Goal: Information Seeking & Learning: Learn about a topic

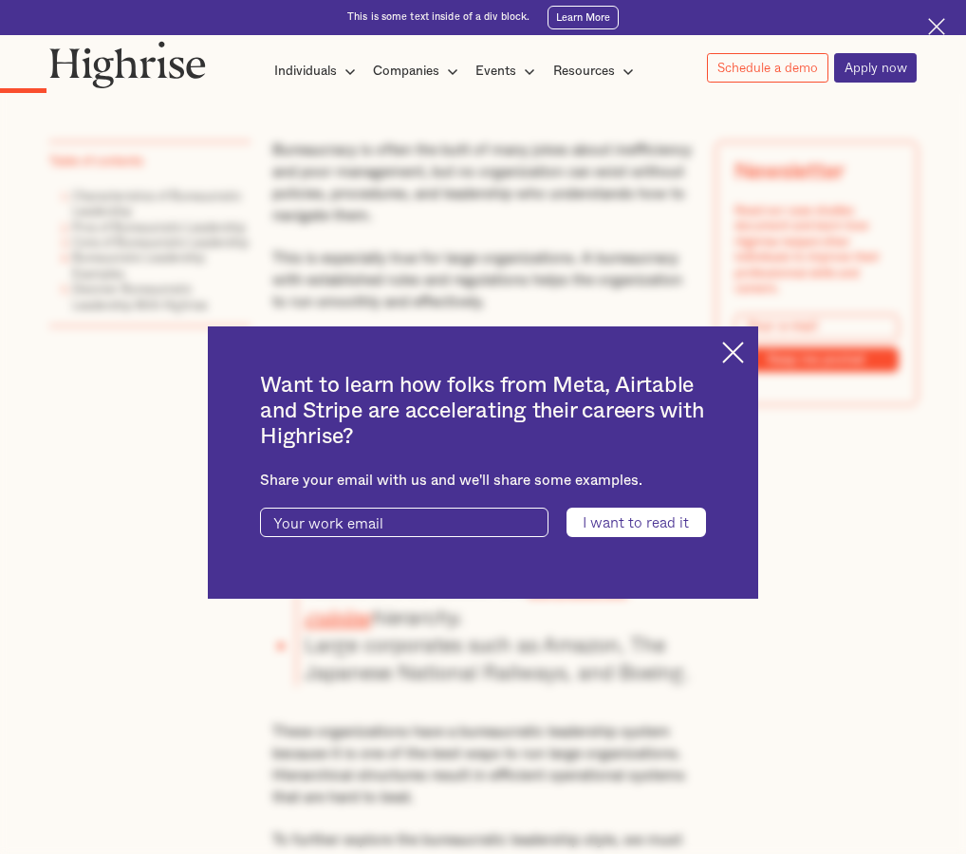
scroll to position [949, 0]
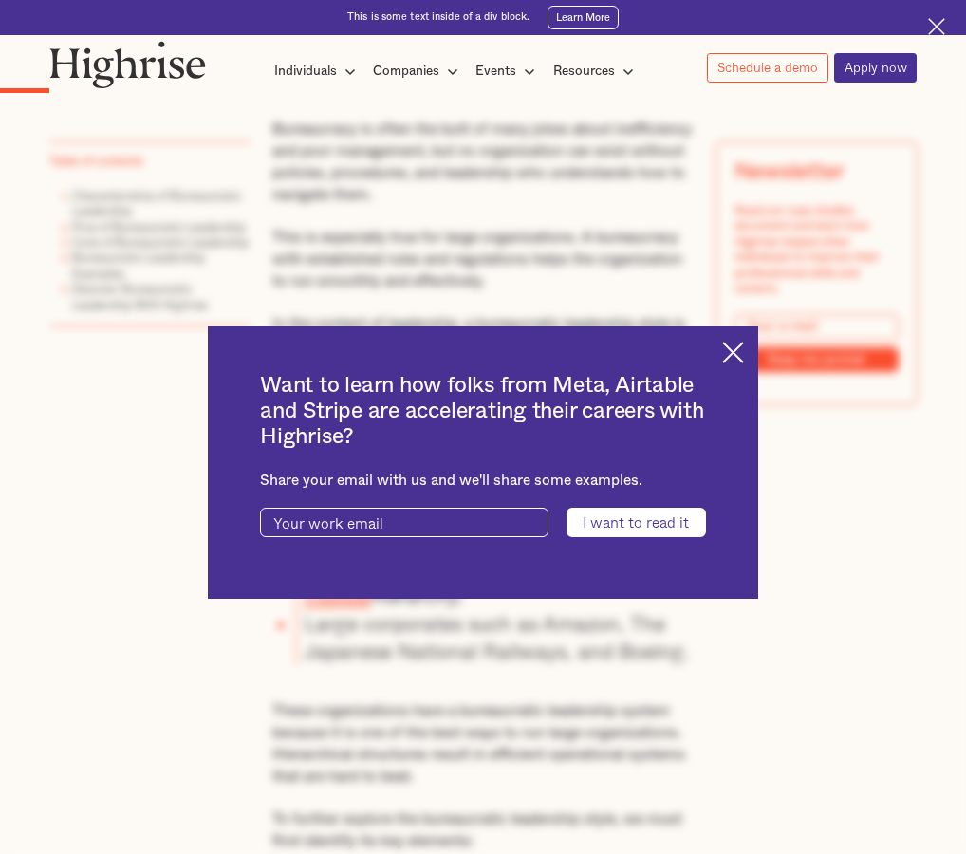
drag, startPoint x: 746, startPoint y: 352, endPoint x: 769, endPoint y: 379, distance: 35.6
click at [744, 351] on img at bounding box center [733, 353] width 22 height 22
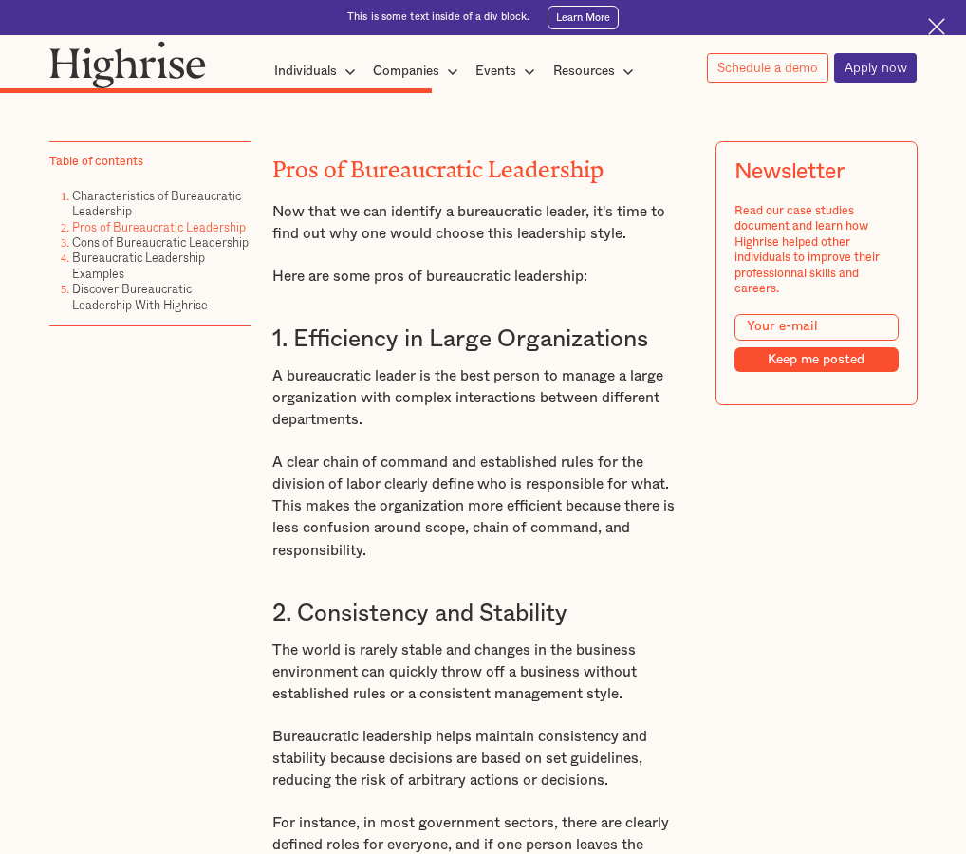
scroll to position [4649, 0]
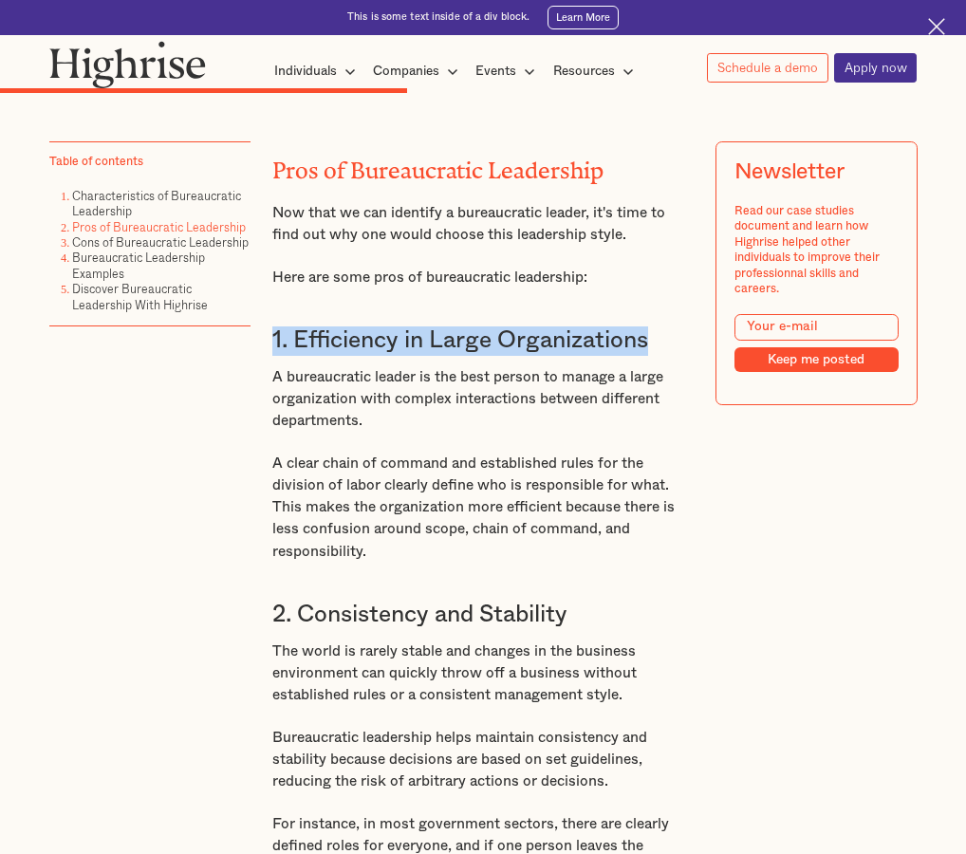
drag, startPoint x: 272, startPoint y: 397, endPoint x: 667, endPoint y: 401, distance: 394.7
click at [667, 356] on h3 "1. Efficiency in Large Organizations" at bounding box center [482, 340] width 421 height 29
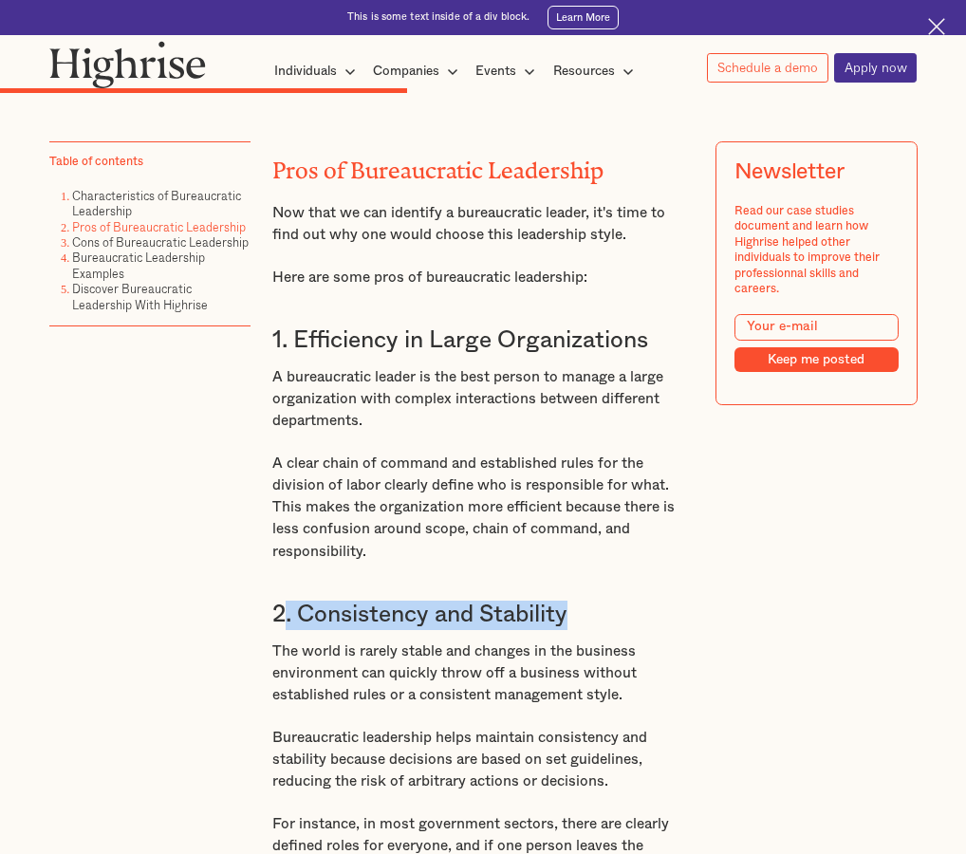
drag, startPoint x: 595, startPoint y: 677, endPoint x: 285, endPoint y: 694, distance: 310.7
click at [285, 630] on h3 "2. Consistency and Stability" at bounding box center [482, 615] width 421 height 29
copy h3 ". Consistency and Stability"
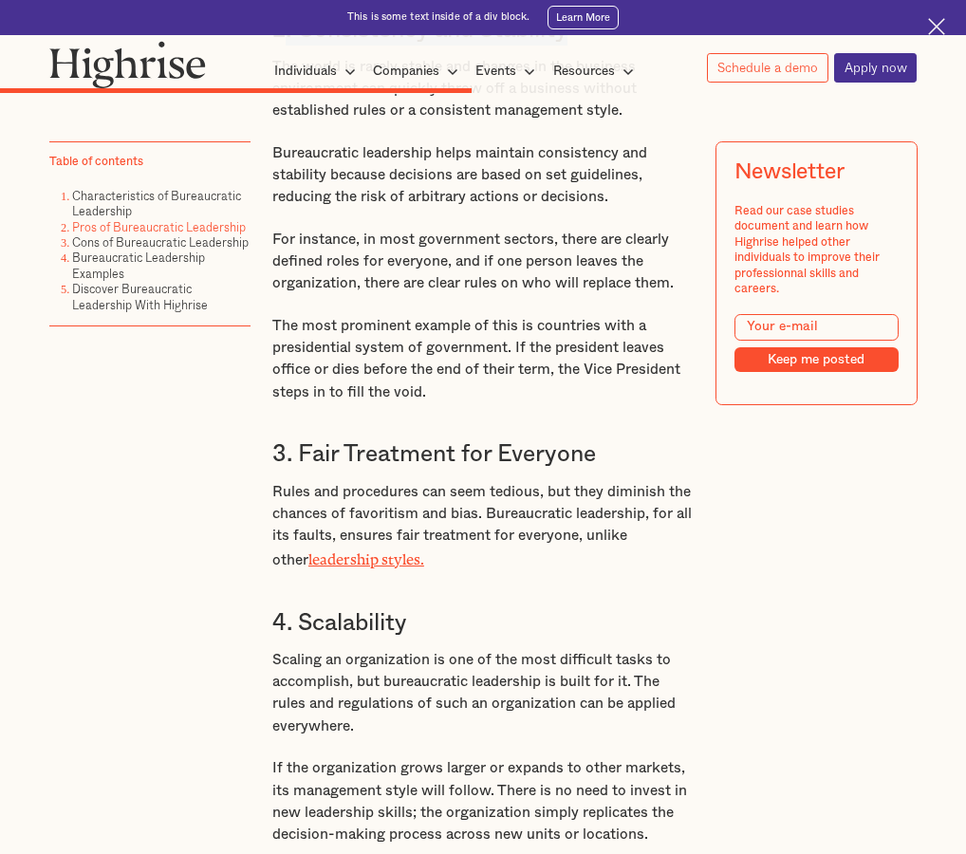
scroll to position [5313, 0]
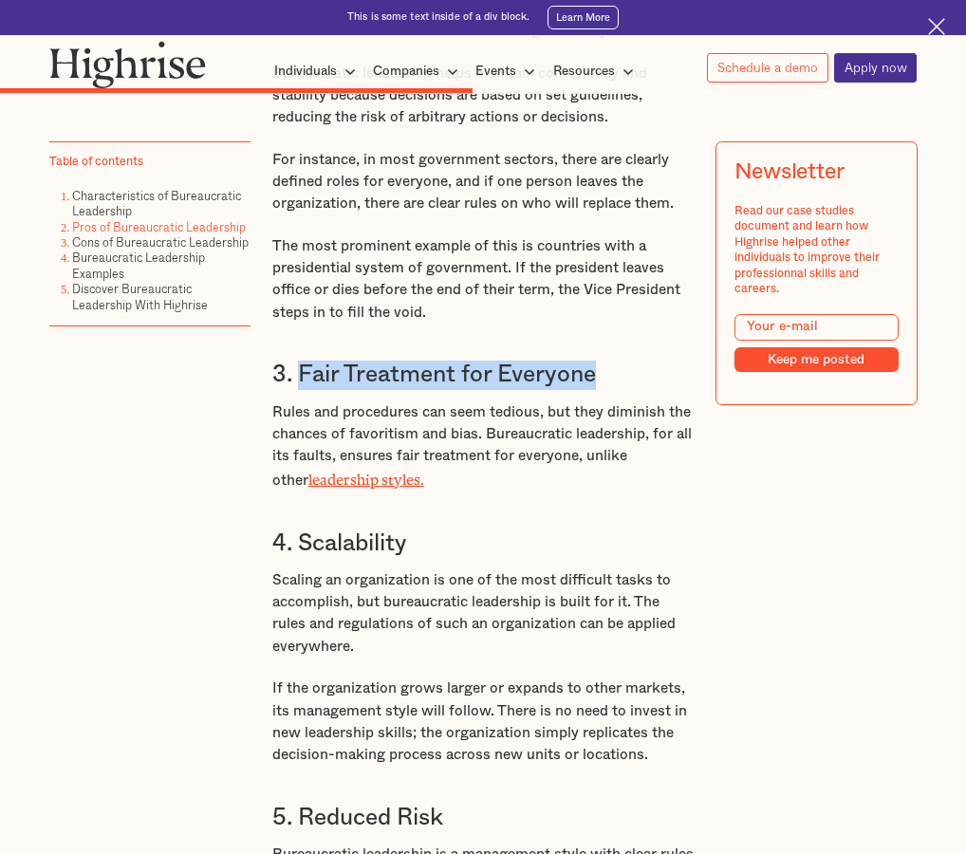
drag, startPoint x: 299, startPoint y: 443, endPoint x: 606, endPoint y: 462, distance: 308.0
click at [606, 390] on h3 "3. Fair Treatment for Everyone" at bounding box center [482, 375] width 421 height 29
copy h3 "Fair Treatment for Everyone"
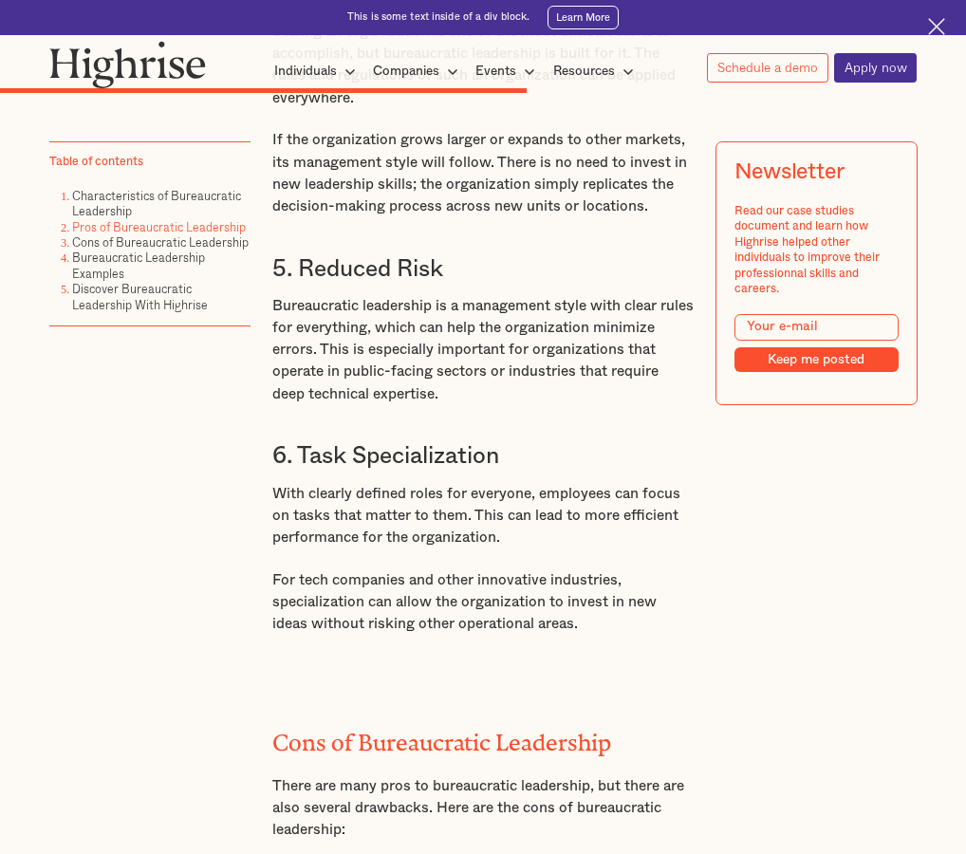
scroll to position [5977, 0]
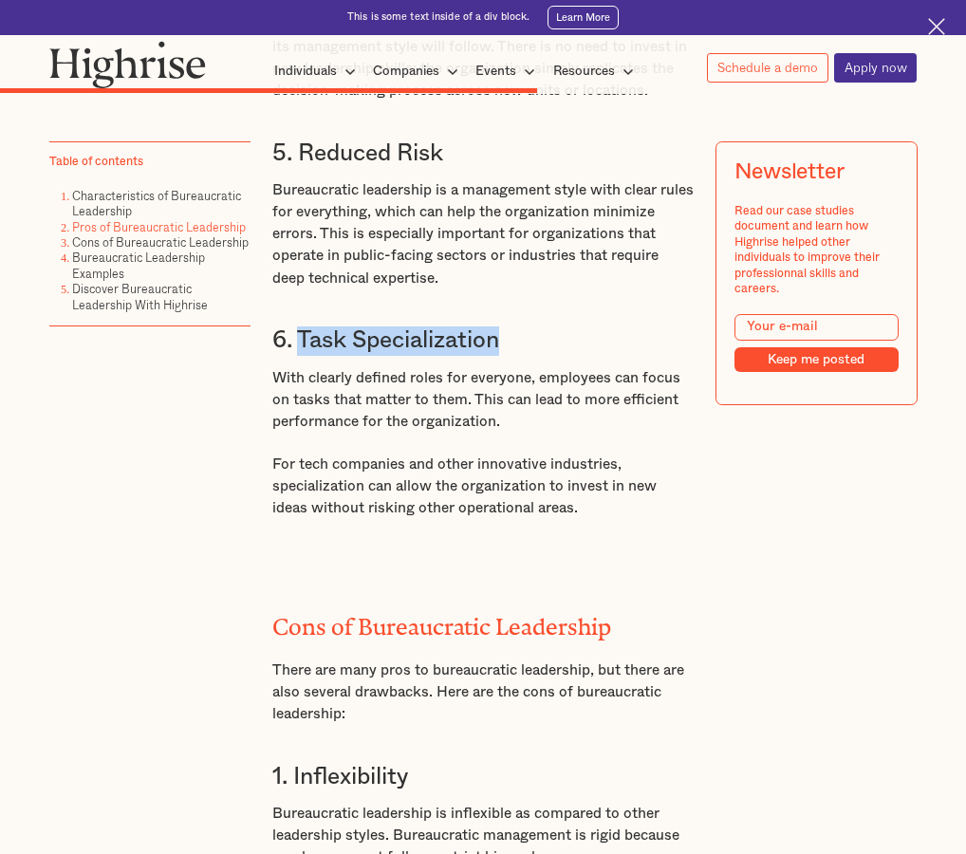
drag, startPoint x: 519, startPoint y: 411, endPoint x: 306, endPoint y: 417, distance: 212.6
click at [296, 356] on h3 "6. Task Specialization" at bounding box center [482, 340] width 421 height 29
copy h3 "Task Specialization"
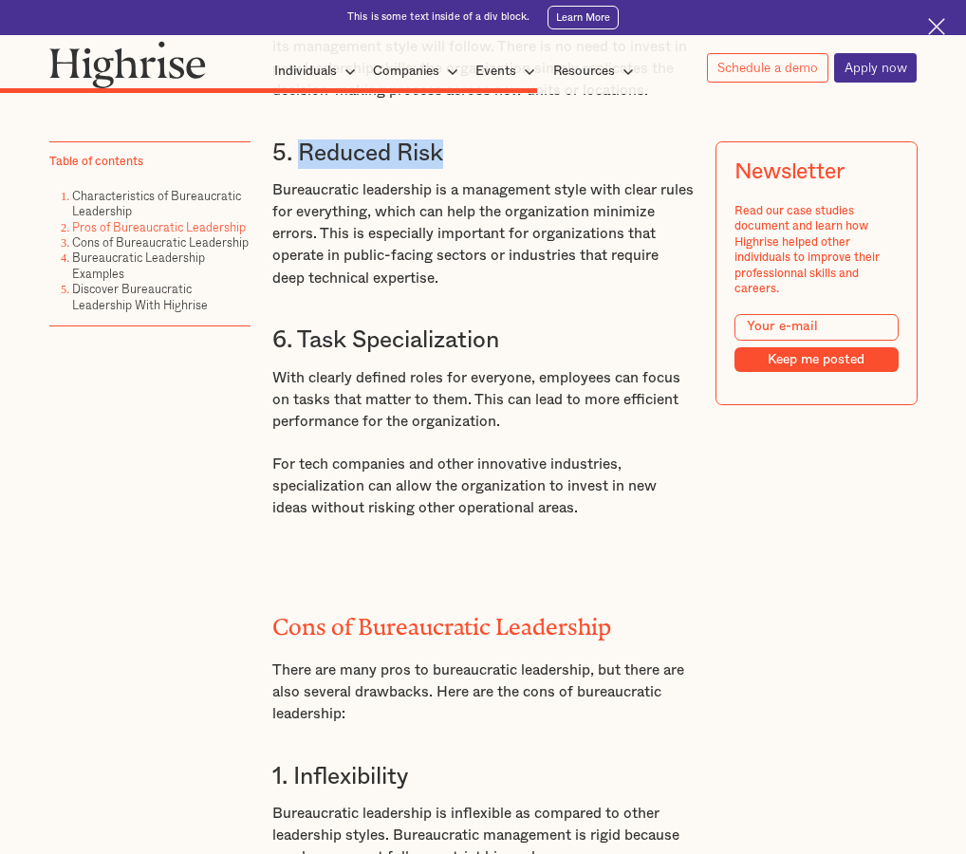
drag, startPoint x: 448, startPoint y: 230, endPoint x: 298, endPoint y: 238, distance: 150.1
click at [298, 169] on h3 "5. Reduced Risk" at bounding box center [482, 153] width 421 height 29
copy h3 "Reduced Risk"
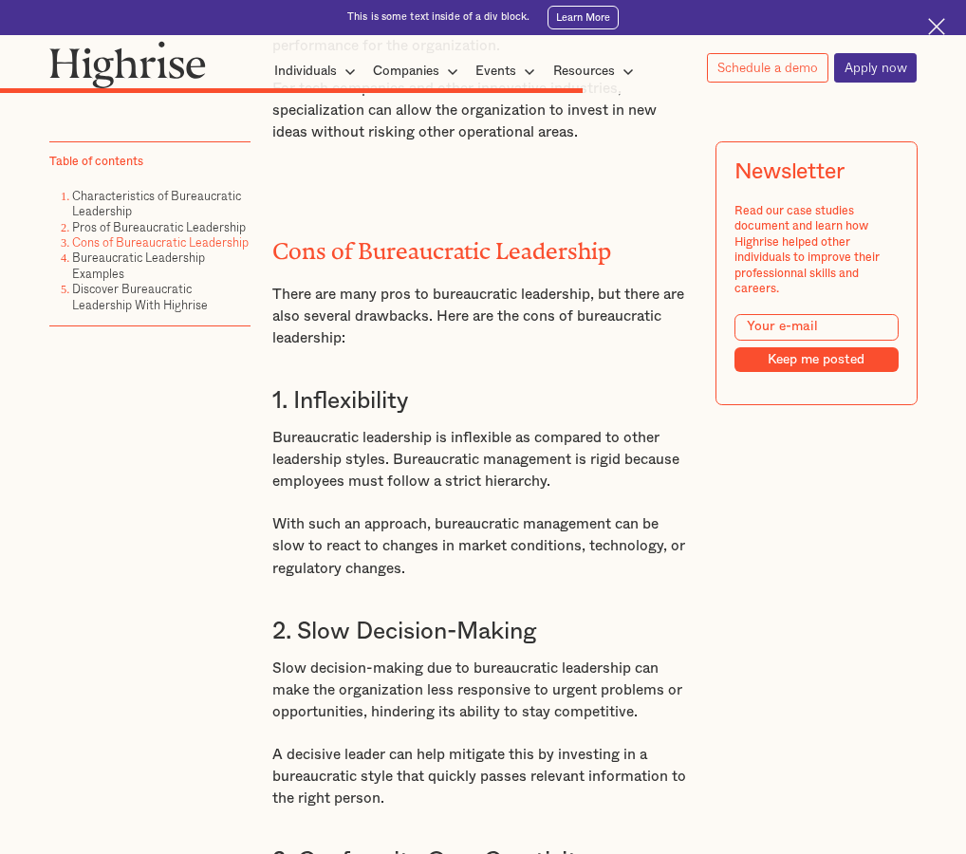
scroll to position [6451, 0]
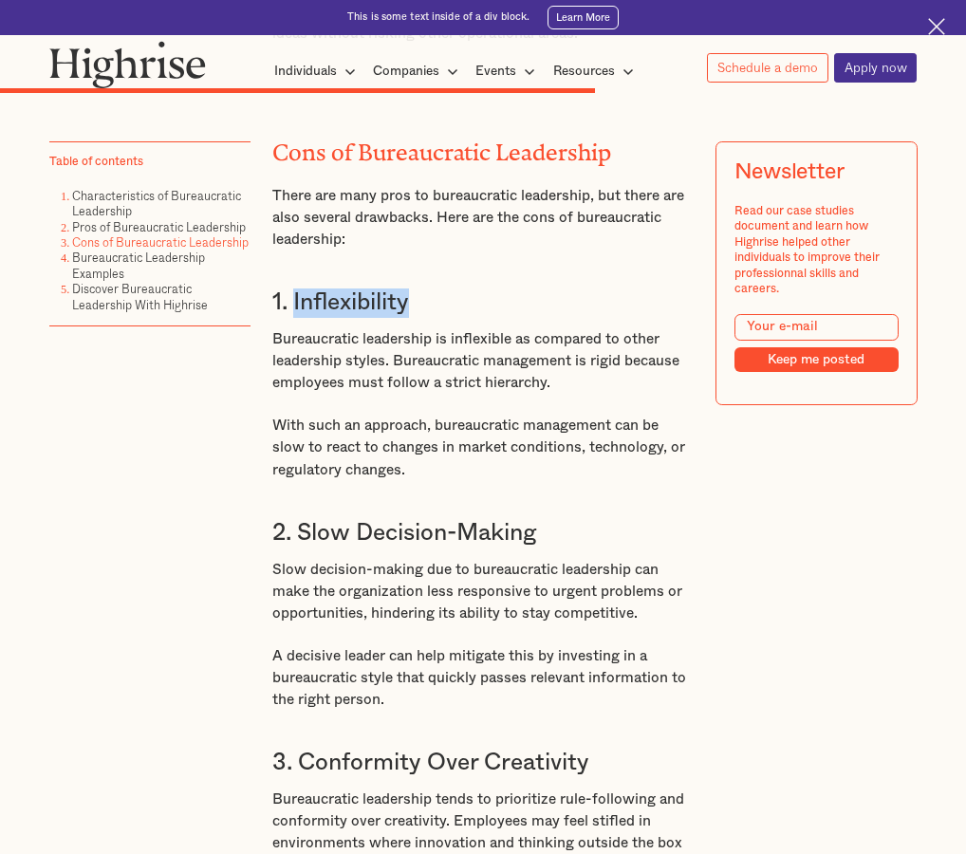
drag, startPoint x: 429, startPoint y: 383, endPoint x: 300, endPoint y: 375, distance: 129.3
copy h3 "Inflexibility"
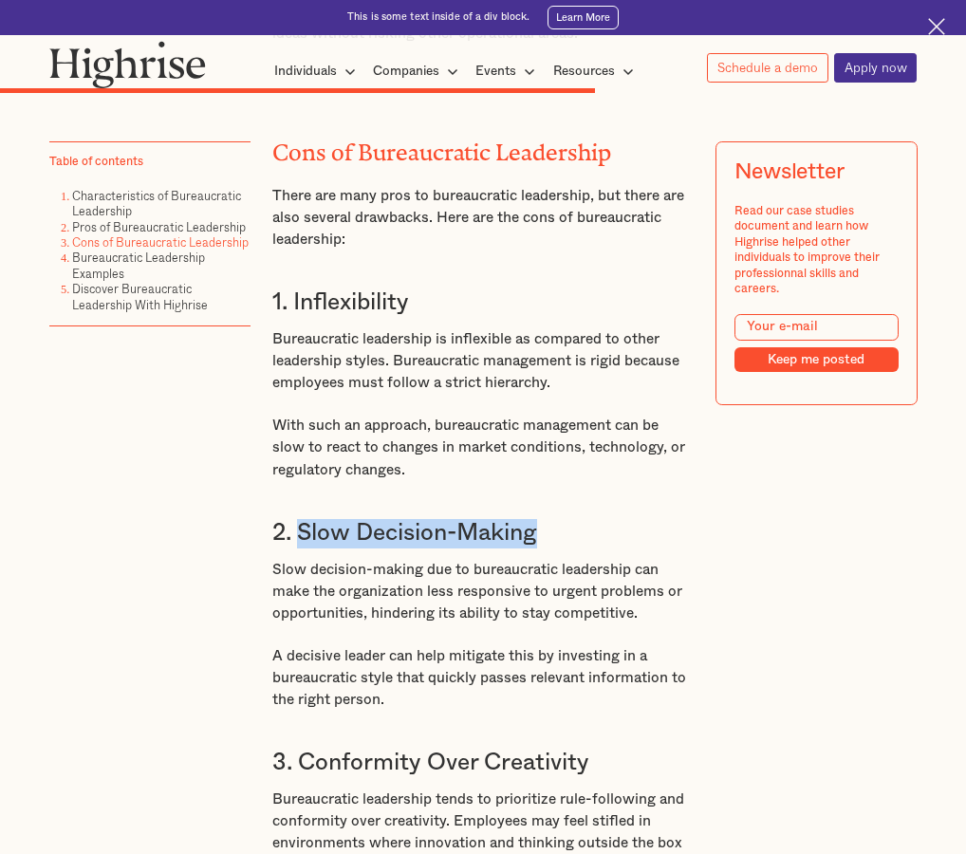
drag, startPoint x: 546, startPoint y: 623, endPoint x: 299, endPoint y: 580, distance: 251.4
copy h3 "Slow Decision-Making"
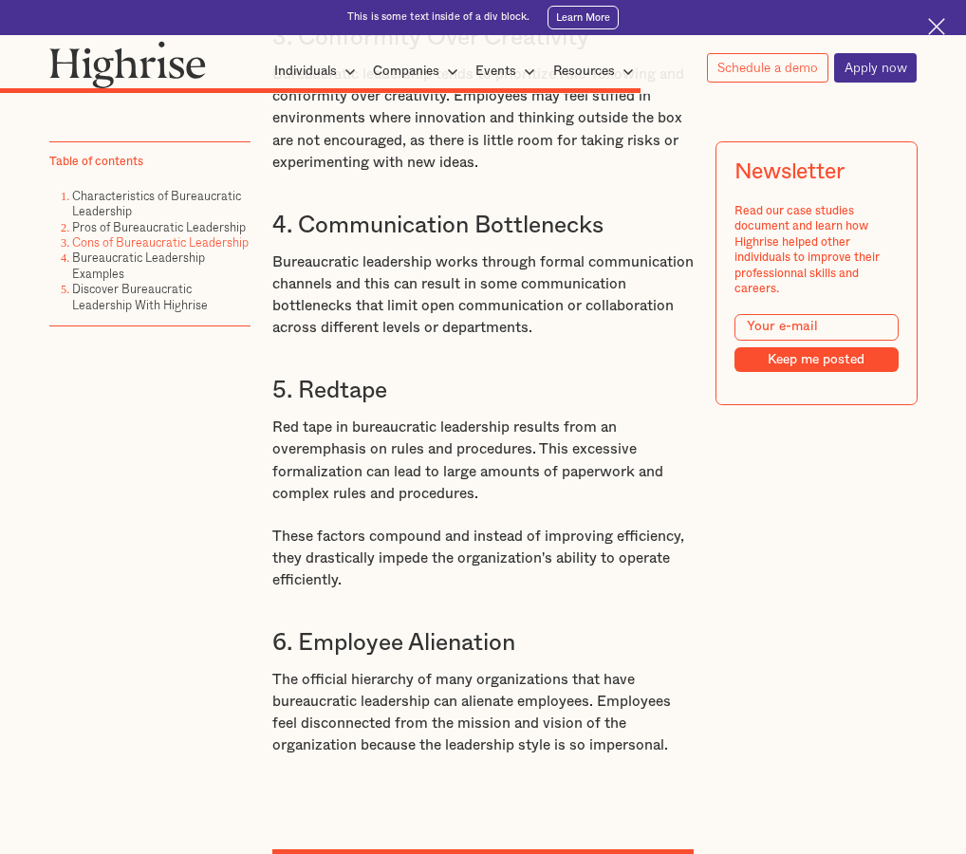
scroll to position [7210, 0]
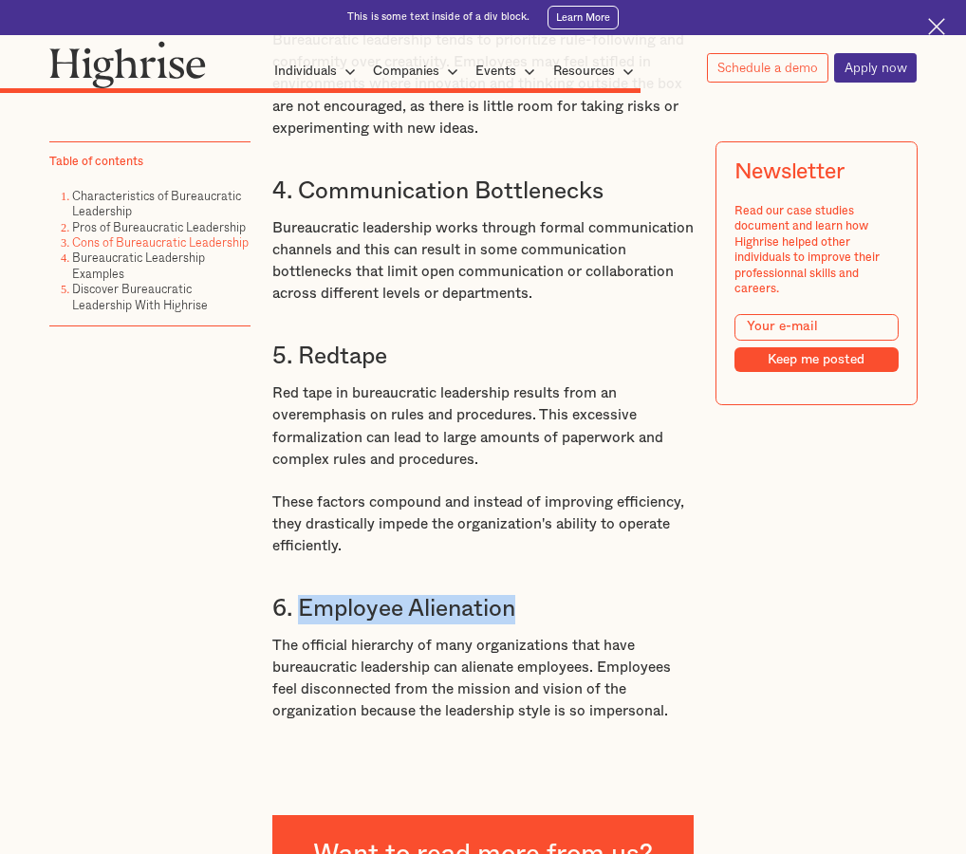
drag, startPoint x: 527, startPoint y: 717, endPoint x: 328, endPoint y: 710, distance: 198.4
click at [301, 624] on h3 "6. Employee Alienation" at bounding box center [482, 609] width 421 height 29
copy h3 "Employee Alienation"
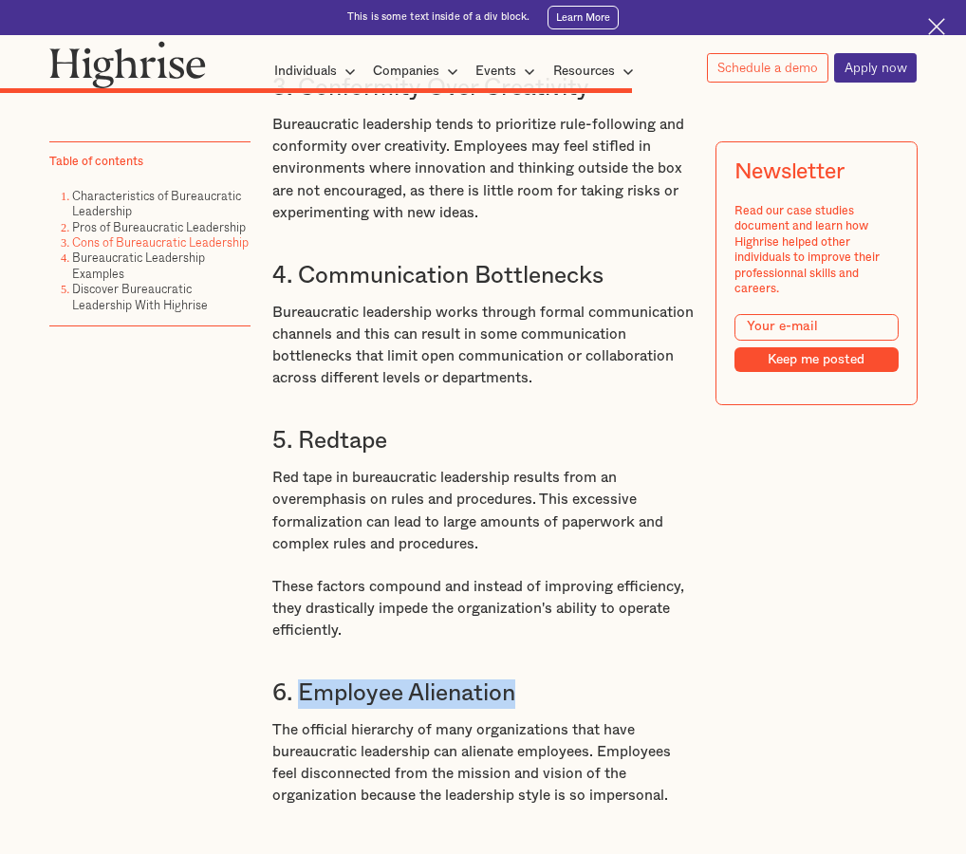
scroll to position [7116, 0]
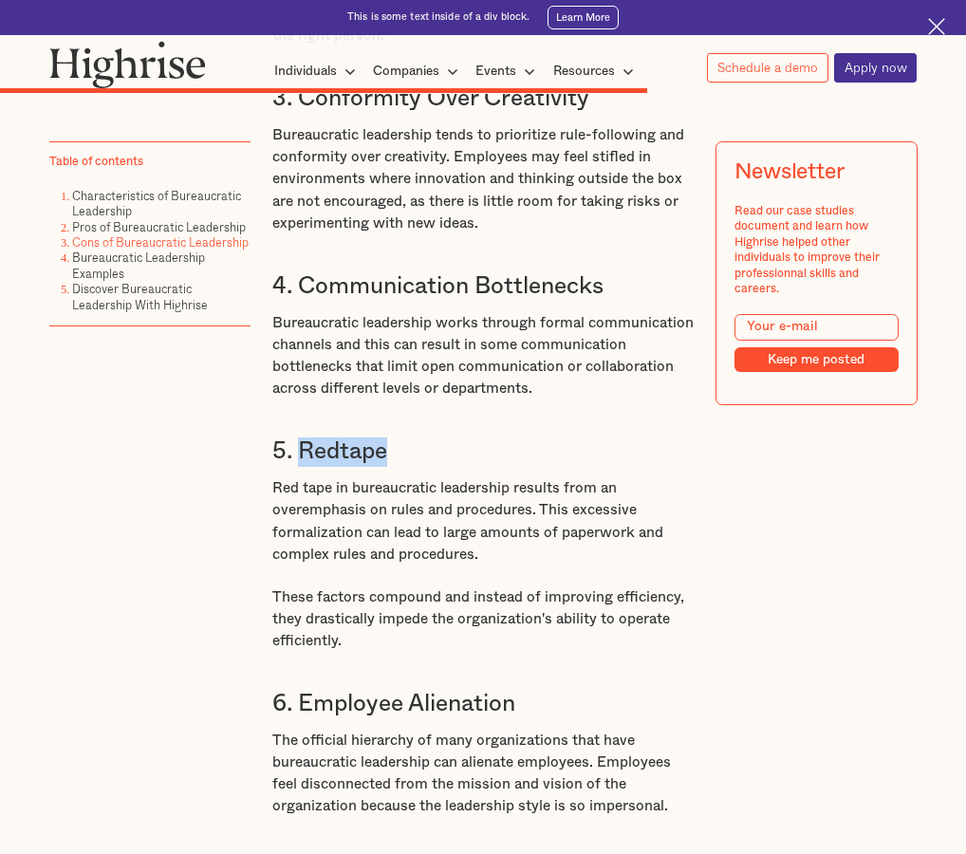
drag, startPoint x: 315, startPoint y: 550, endPoint x: 424, endPoint y: 557, distance: 109.3
click at [424, 467] on h3 "5. Redtape" at bounding box center [482, 451] width 421 height 29
copy h3 "Redtape"
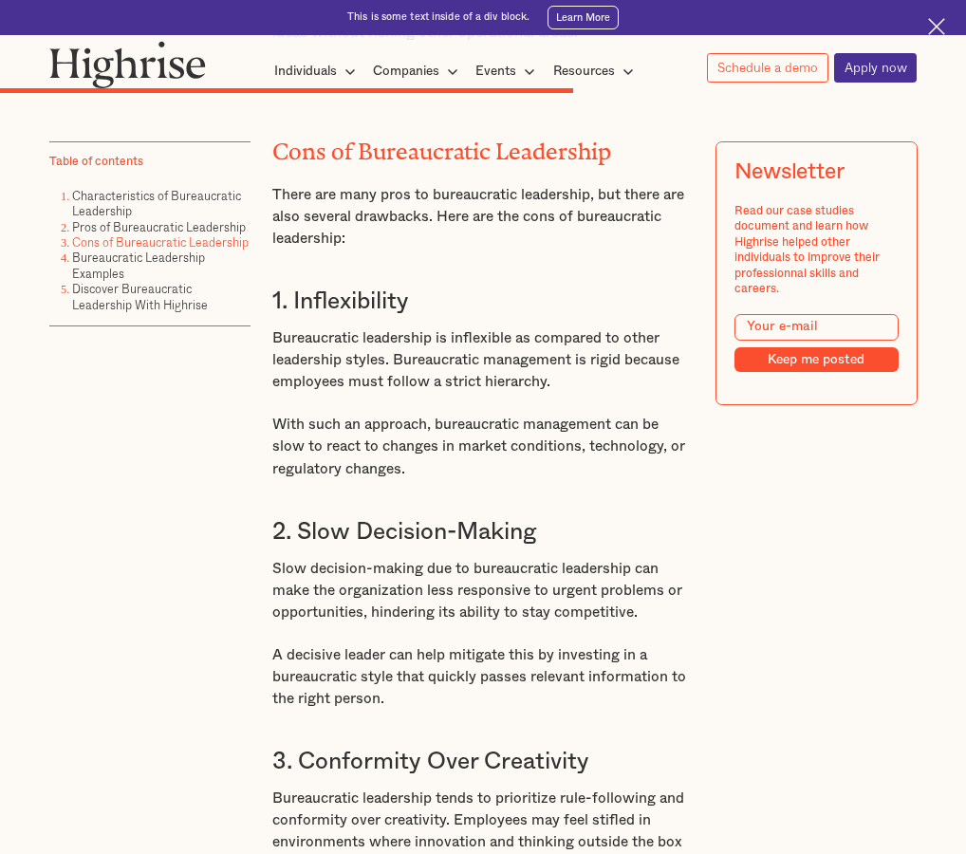
scroll to position [6451, 0]
